Goal: Information Seeking & Learning: Find specific fact

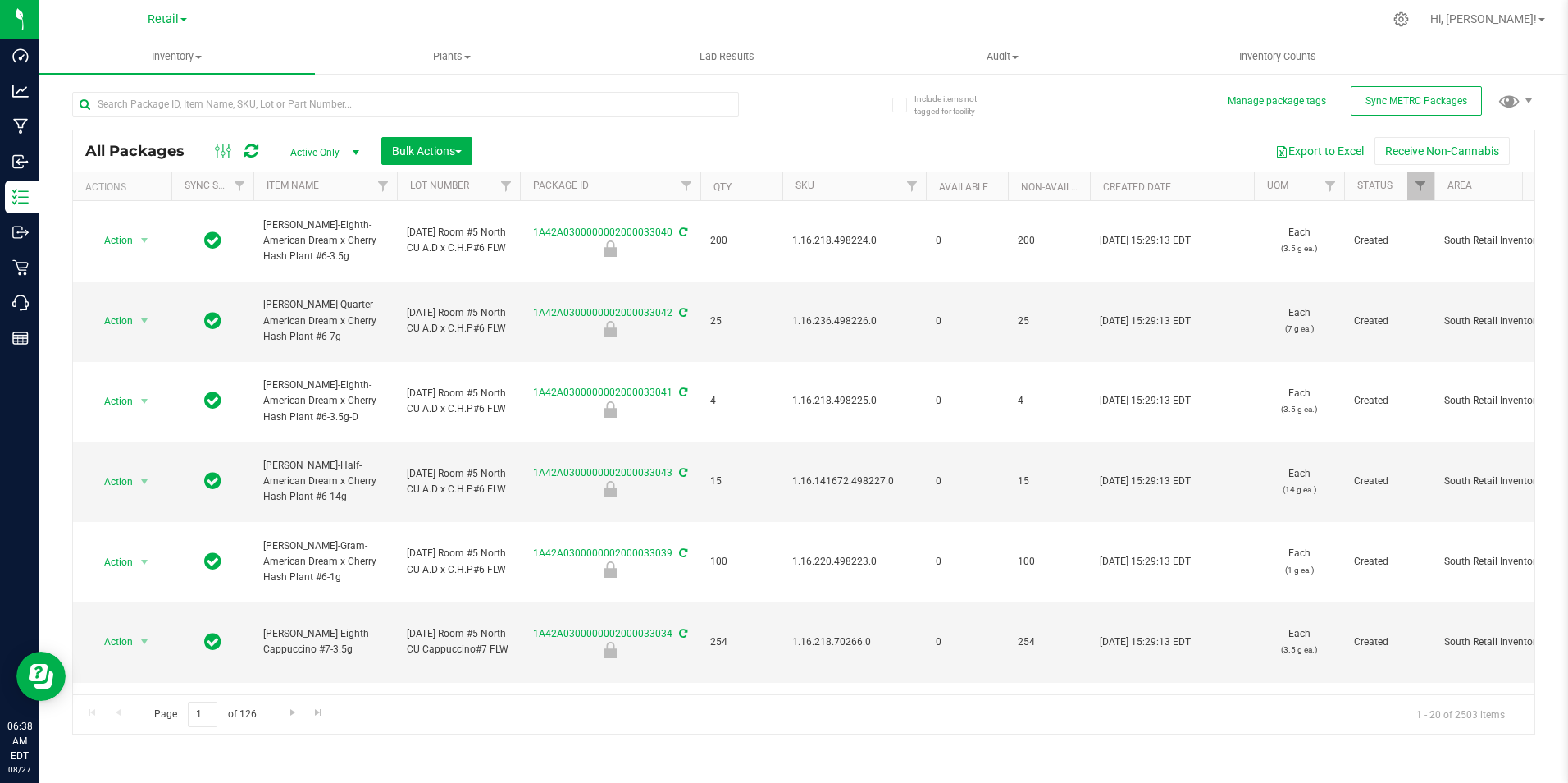
click at [1121, 22] on div at bounding box center [838, 19] width 1089 height 32
click at [213, 103] on input "text" at bounding box center [406, 104] width 667 height 25
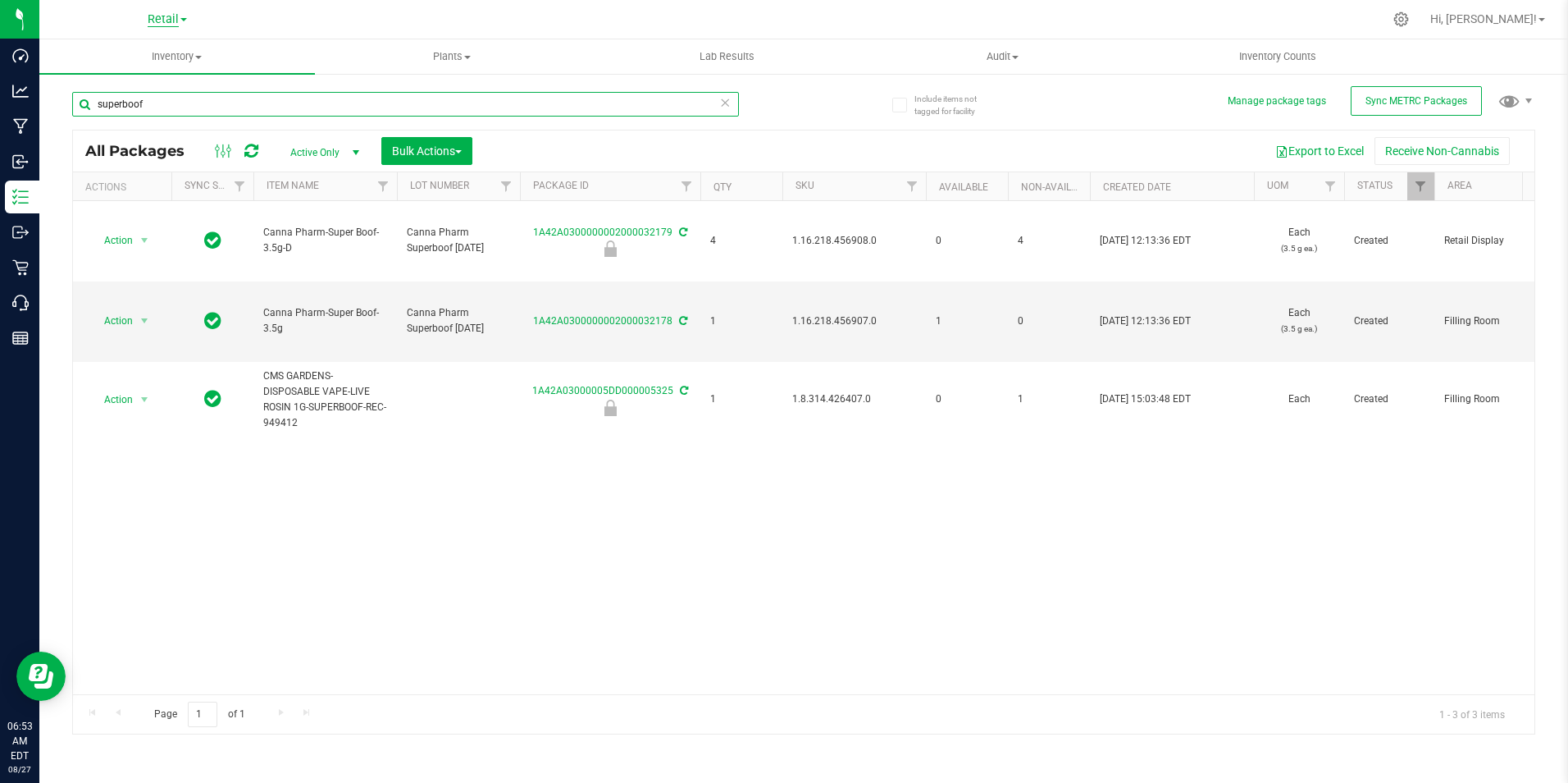
type input "superboof"
click at [168, 19] on span "Retail" at bounding box center [162, 19] width 31 height 15
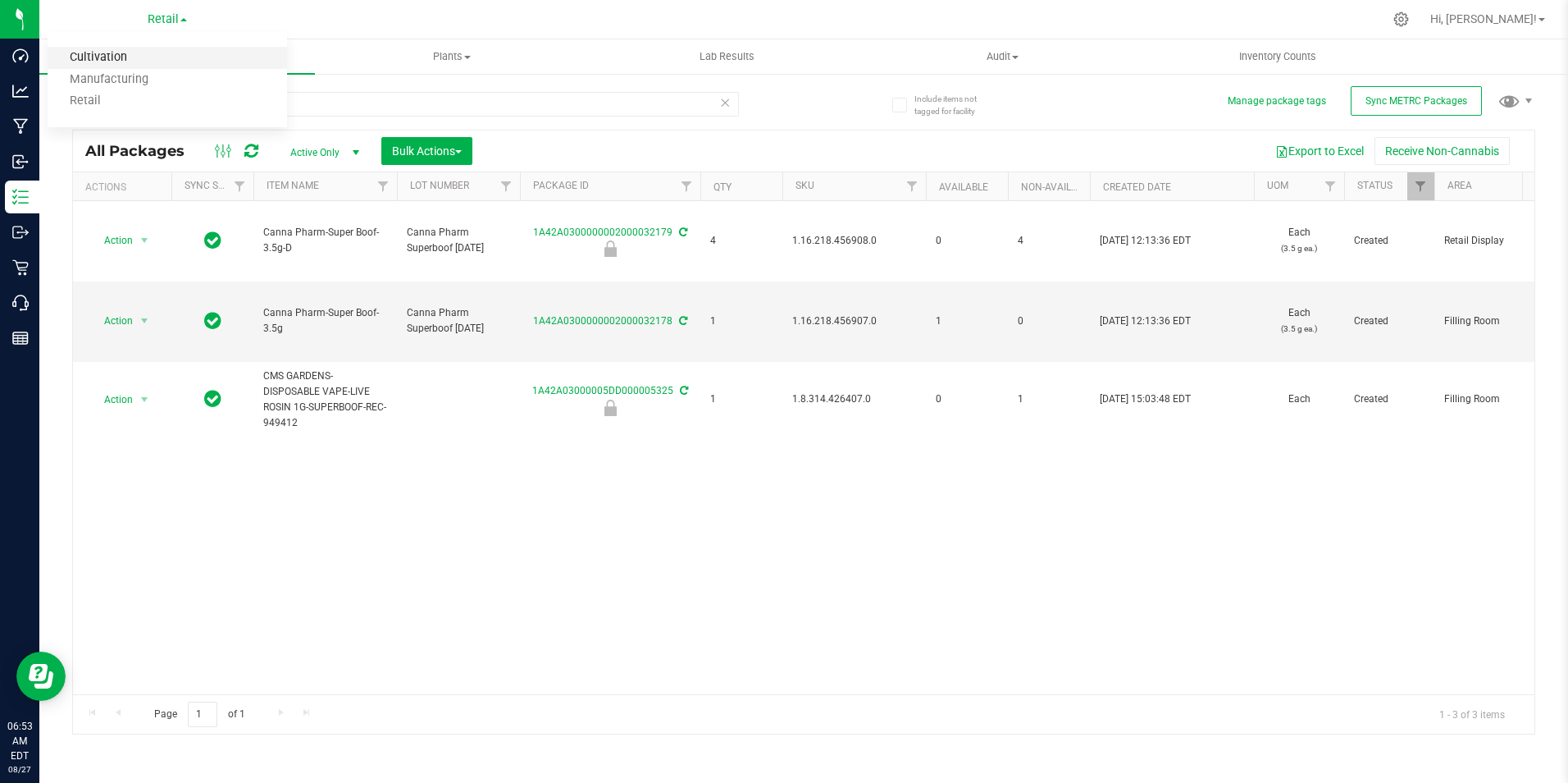
click at [137, 57] on link "Cultivation" at bounding box center [167, 57] width 239 height 22
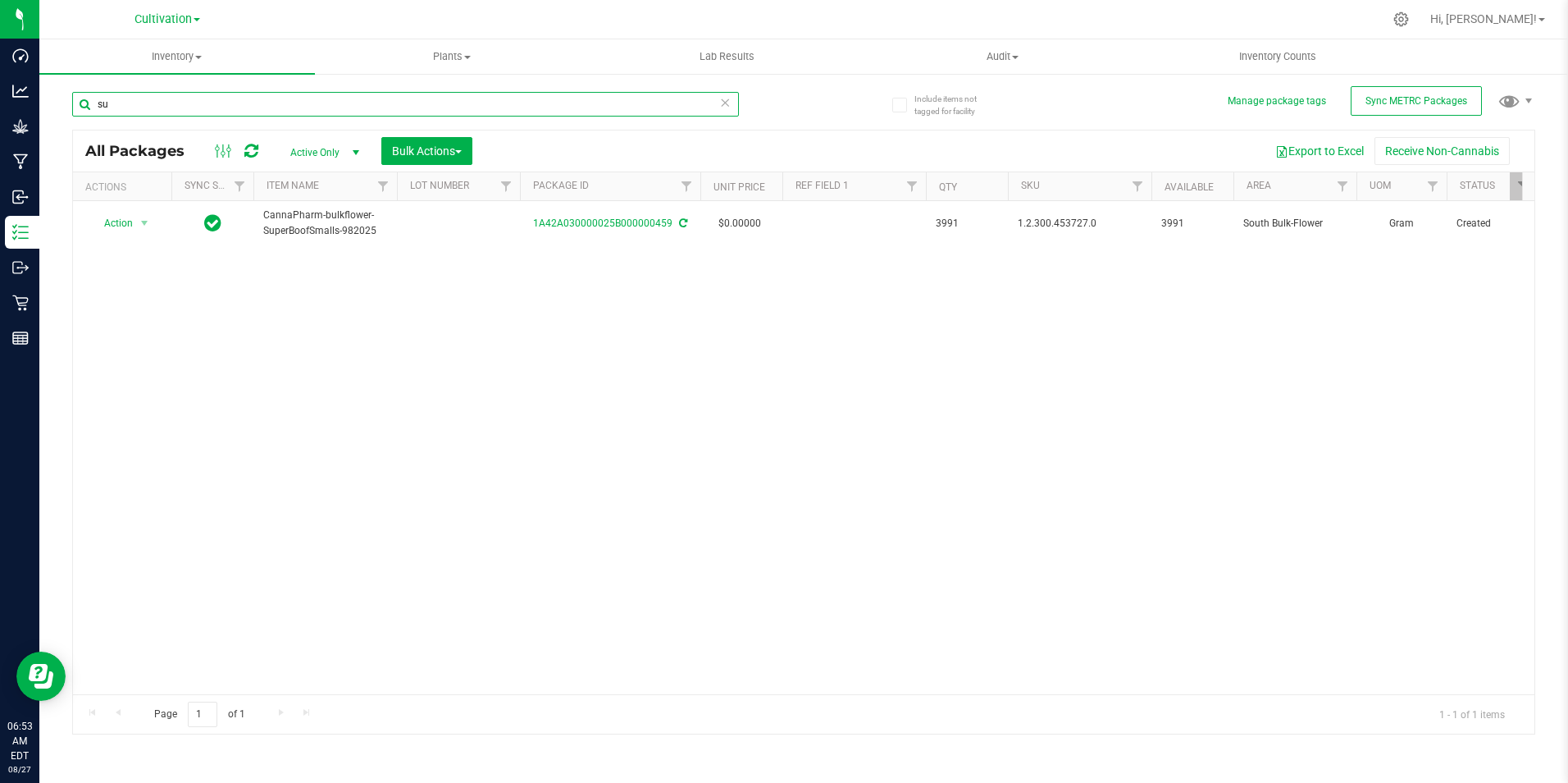
type input "s"
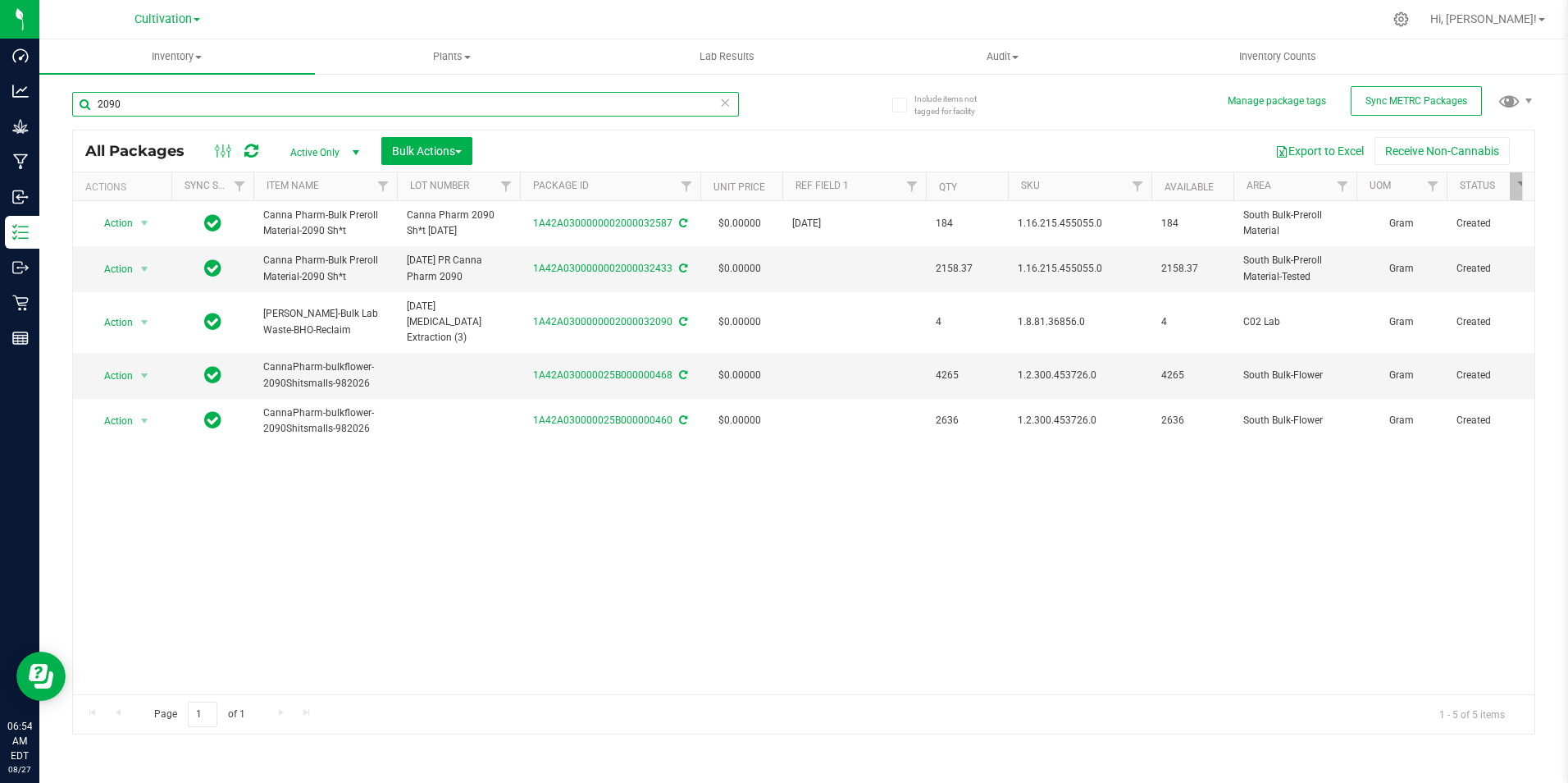
type input "2090"
click at [961, 727] on div "Page 1 of 1 1 - 5 of 5 items" at bounding box center [803, 714] width 1461 height 40
click at [683, 563] on div "Action Action Adjust qty Create package Edit attributes Global inventory Locate…" at bounding box center [803, 447] width 1461 height 493
drag, startPoint x: 253, startPoint y: 549, endPoint x: 289, endPoint y: 505, distance: 56.9
click at [254, 549] on div "Action Action Adjust qty Create package Edit attributes Global inventory Locate…" at bounding box center [803, 447] width 1461 height 493
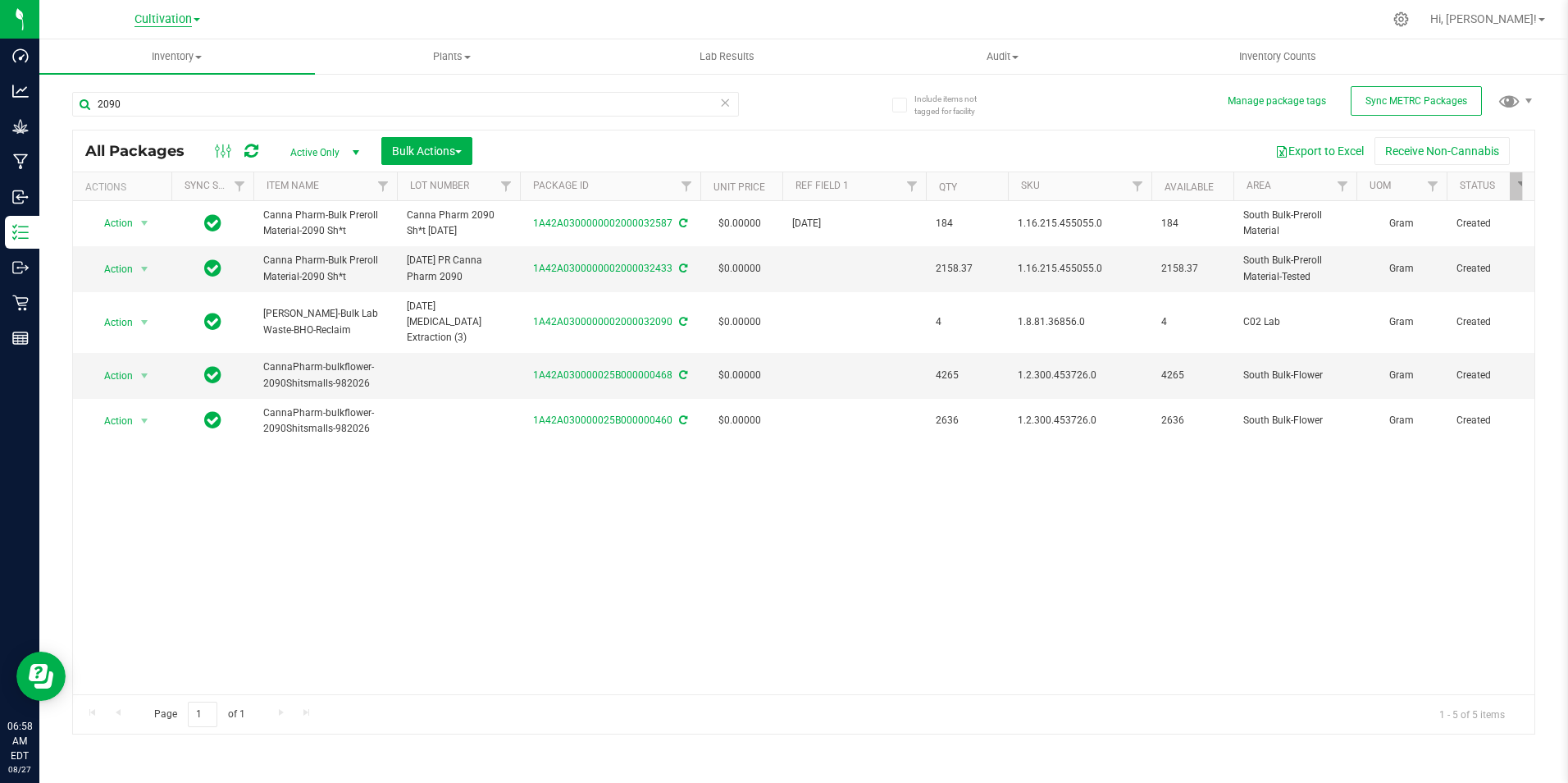
click at [185, 15] on span "Cultivation" at bounding box center [163, 19] width 57 height 15
click at [150, 99] on link "Retail" at bounding box center [167, 101] width 239 height 22
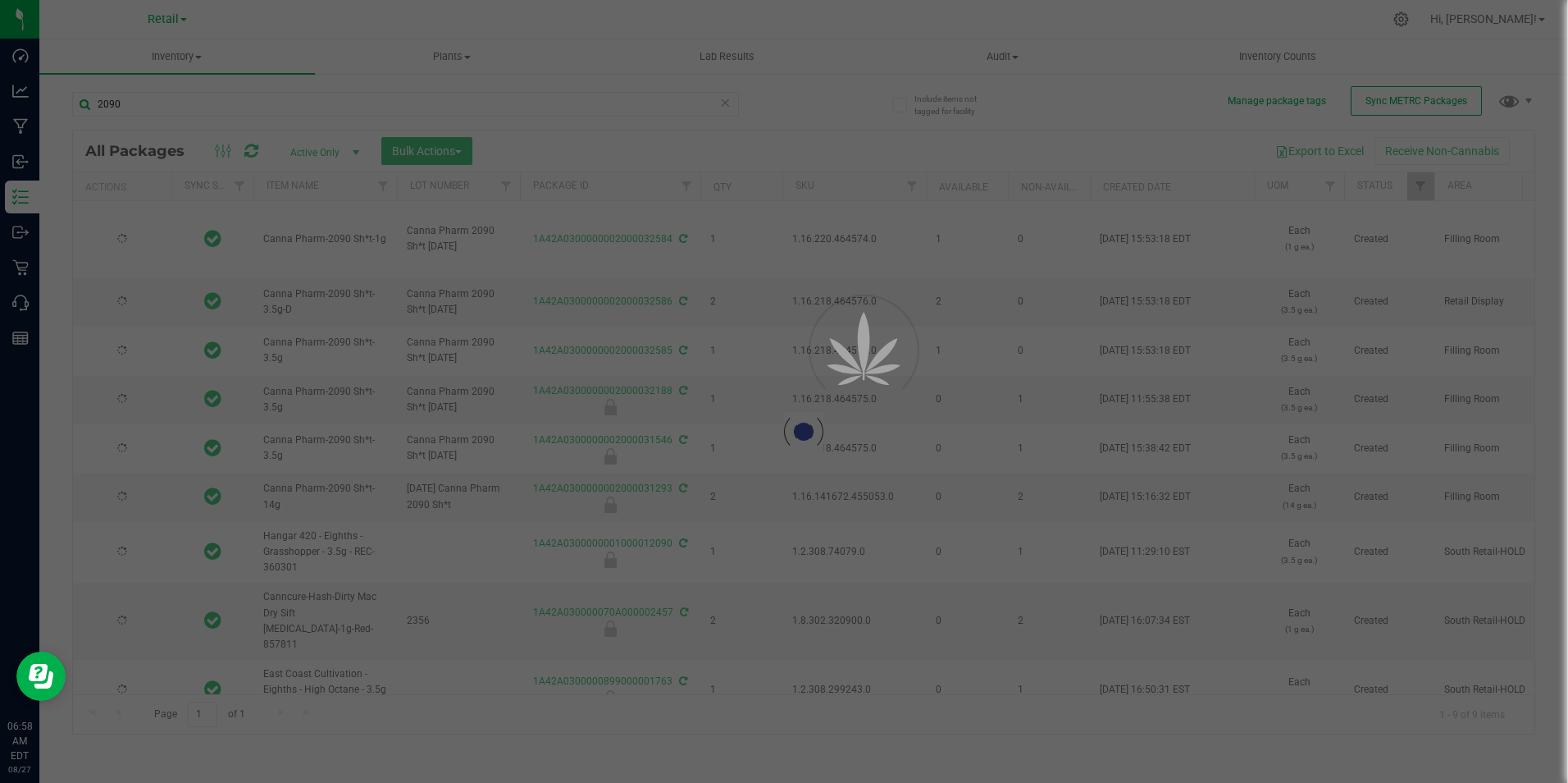
click at [75, 101] on div at bounding box center [784, 391] width 1568 height 783
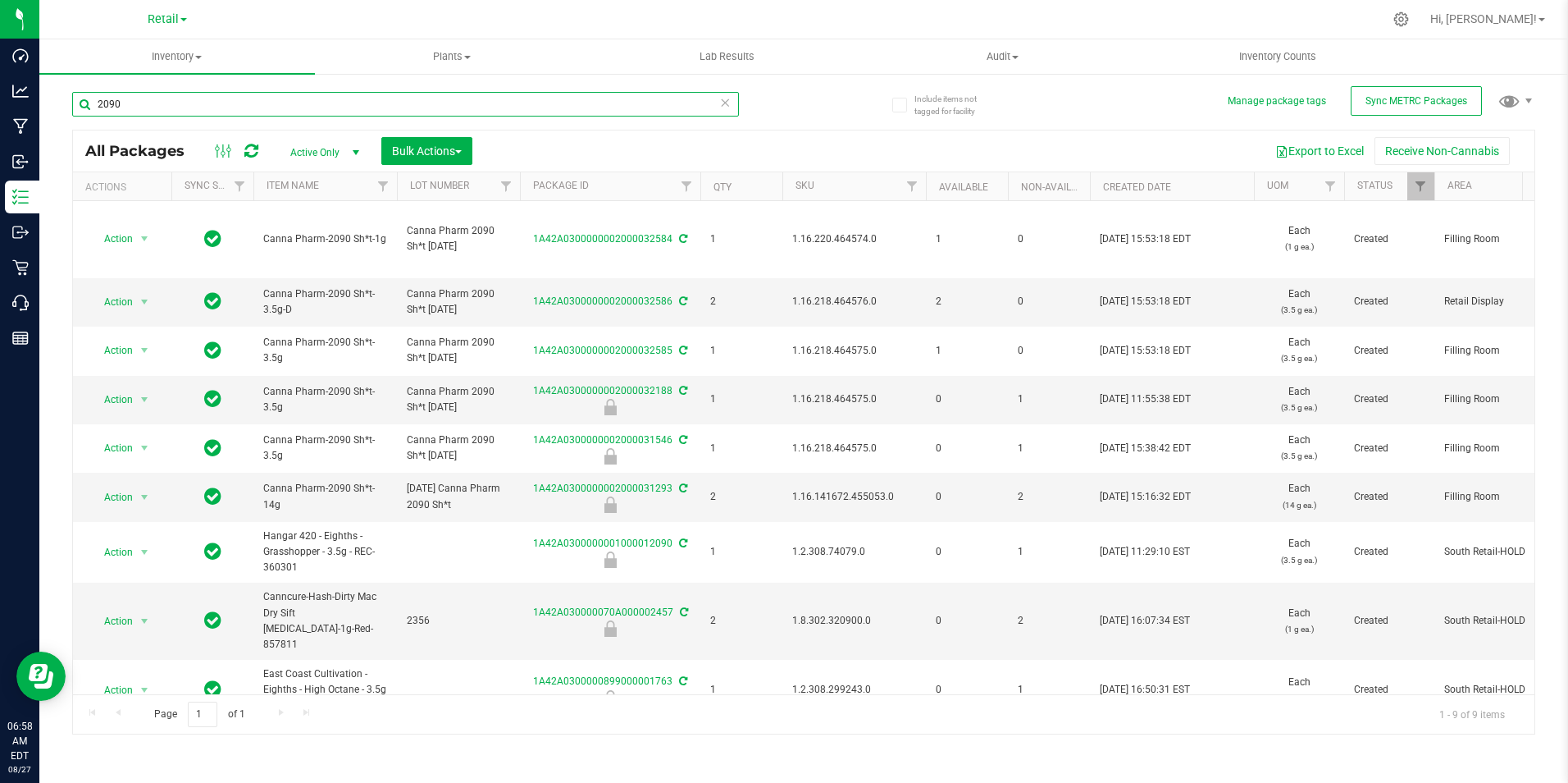
drag, startPoint x: 137, startPoint y: 112, endPoint x: -11, endPoint y: 100, distance: 148.5
click at [0, 100] on html "Dashboard Analytics Manufacturing Inbound Inventory Outbound Retail Call Center…" at bounding box center [784, 391] width 1568 height 783
type input "e"
type input "ricc"
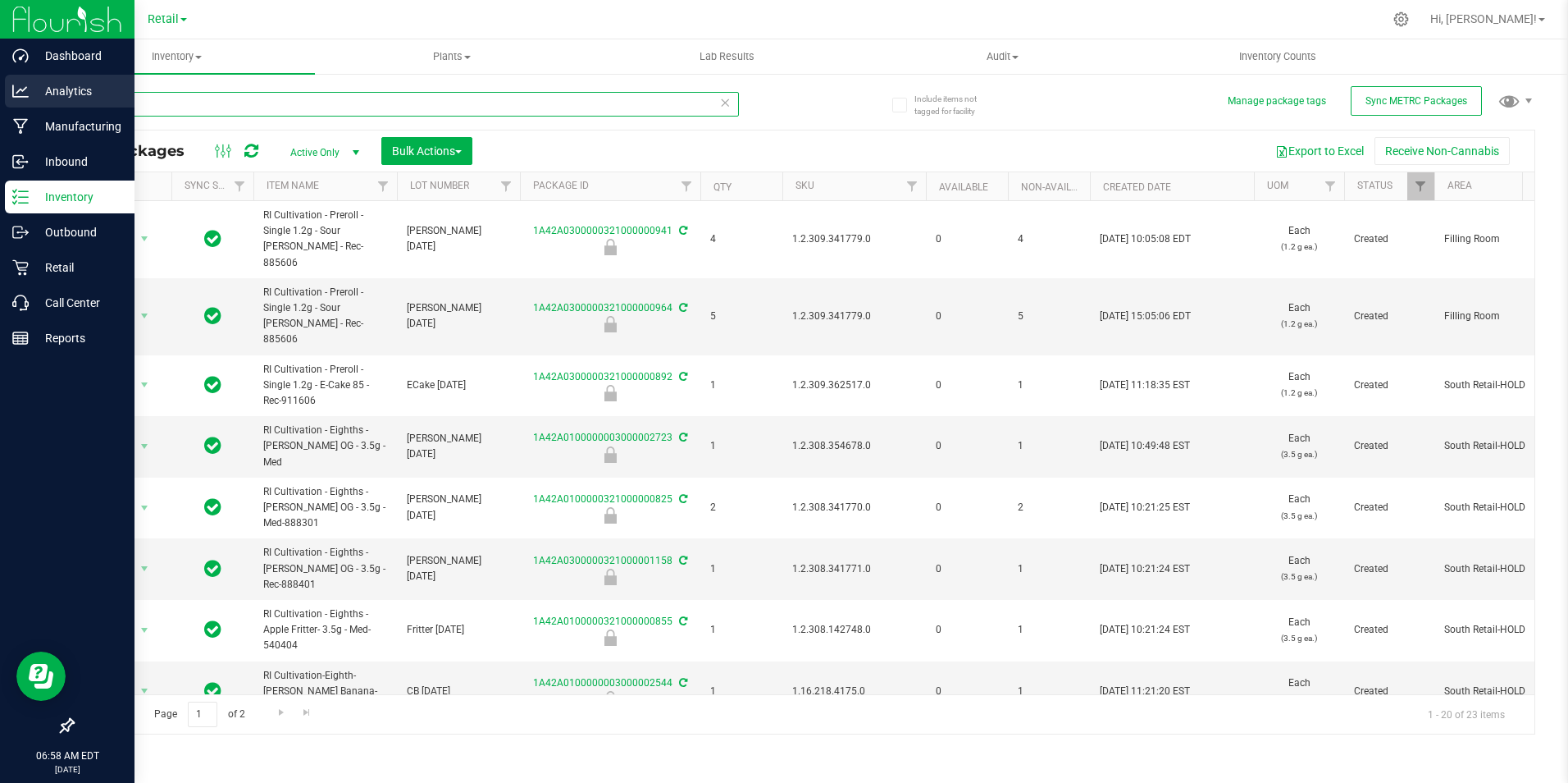
drag, startPoint x: 126, startPoint y: 98, endPoint x: 104, endPoint y: 96, distance: 22.1
click at [4, 95] on div "Dashboard Analytics Manufacturing Inbound Inventory Outbound Retail Call Center…" at bounding box center [784, 391] width 1568 height 783
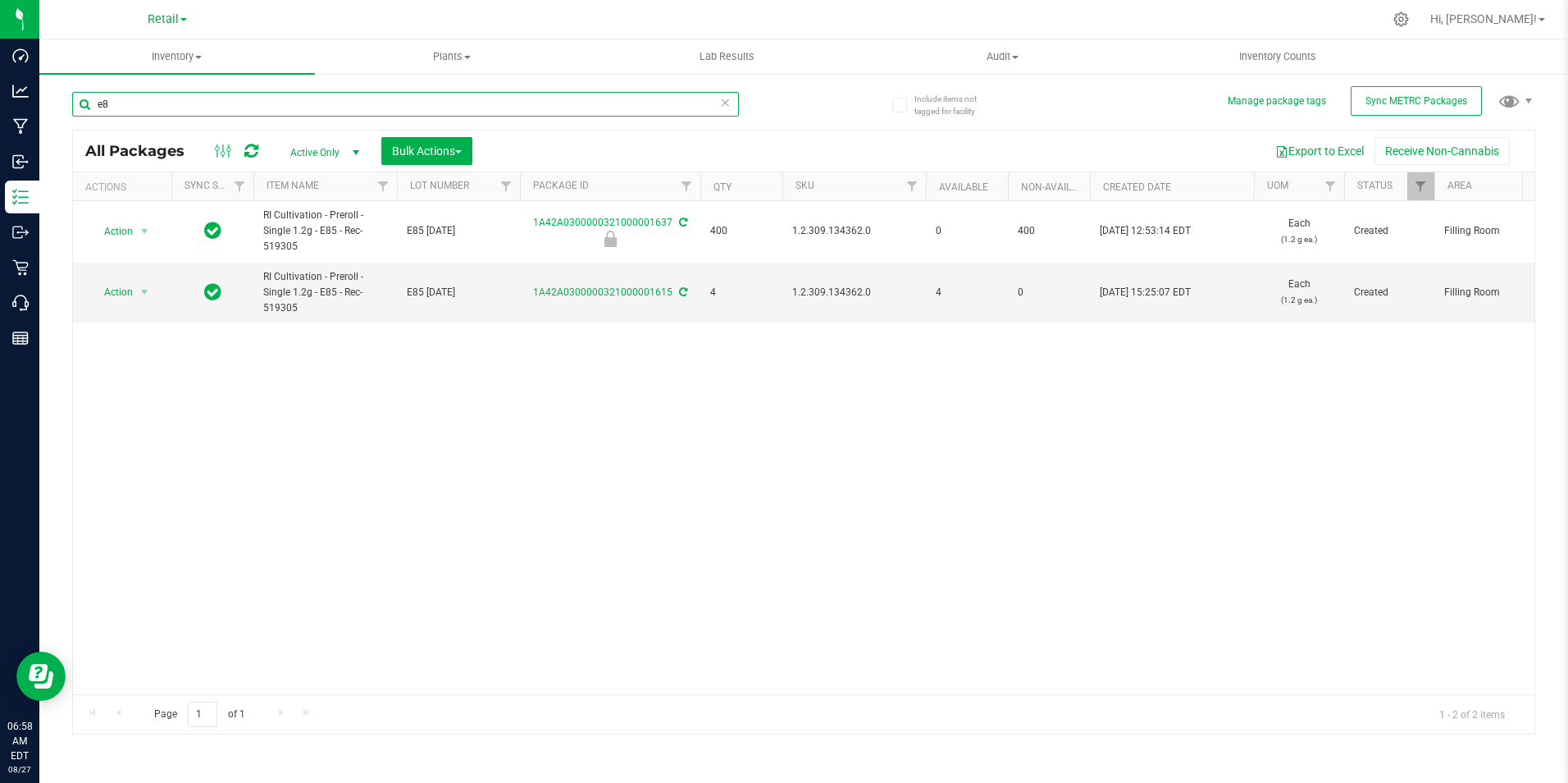
type input "e"
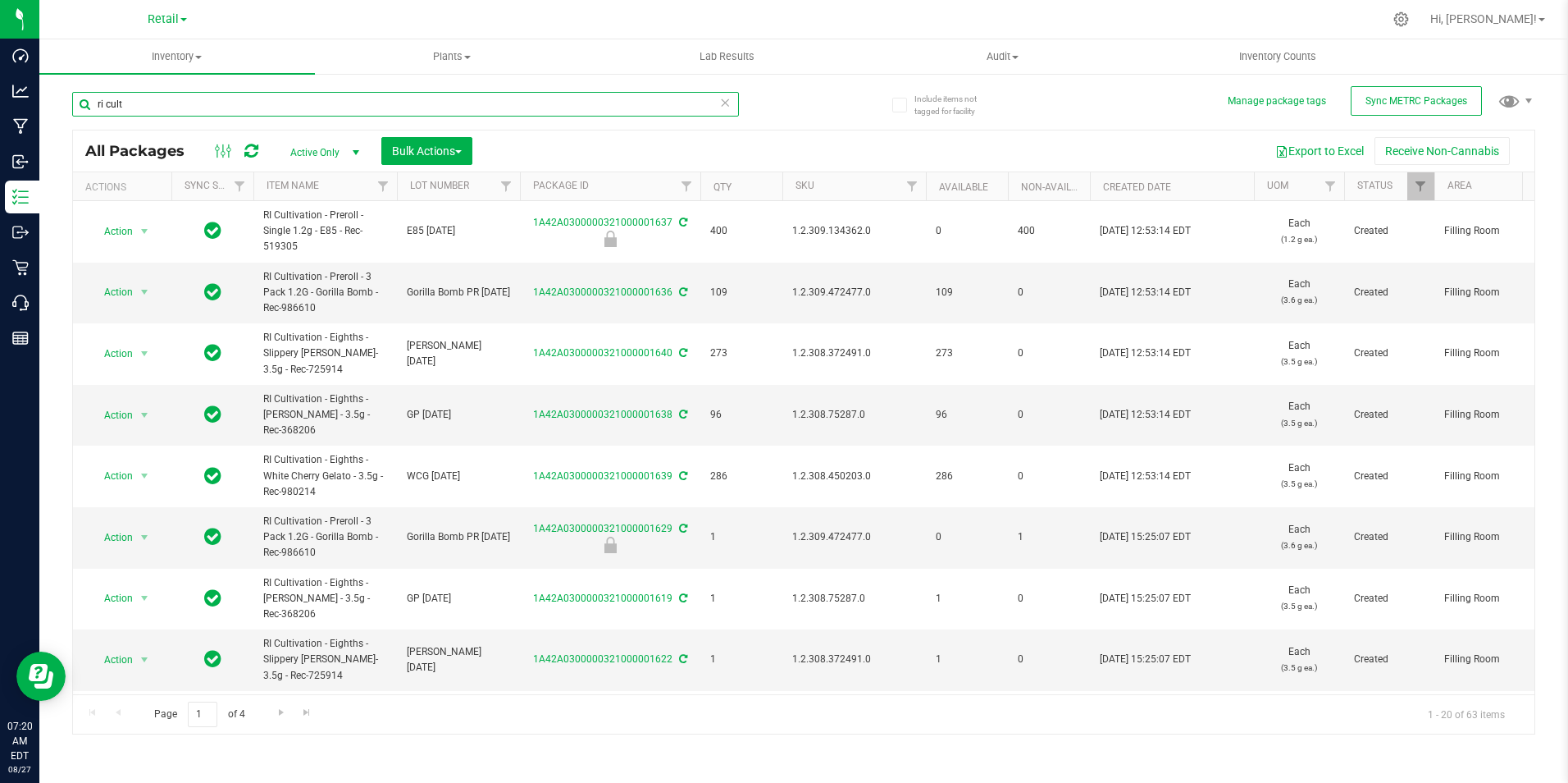
type input "ri cult"
